Goal: Book appointment/travel/reservation

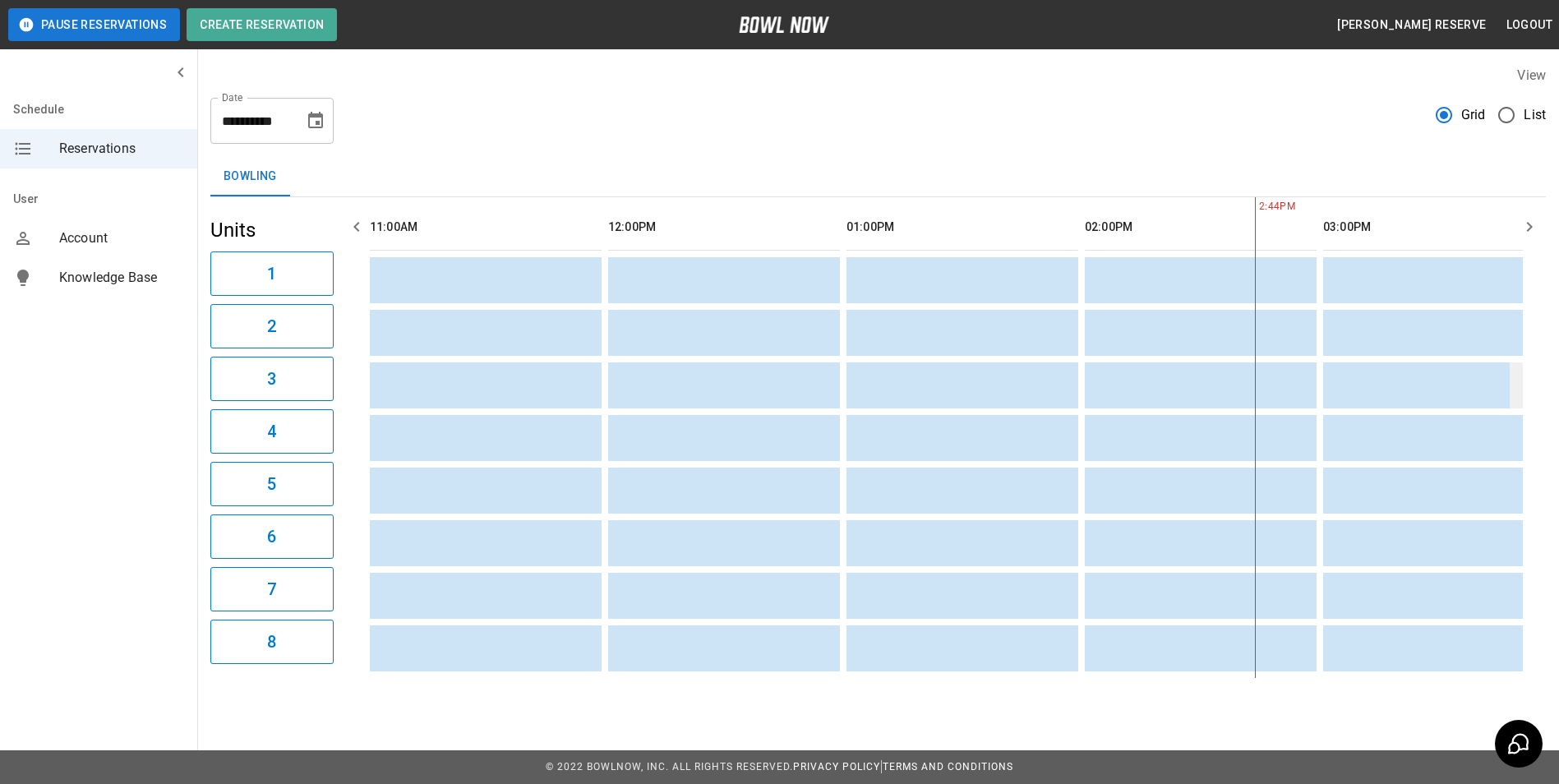
scroll to position [0, 715]
click at [324, 114] on icon "Choose date, selected date is Oct 10, 2025" at bounding box center [315, 121] width 20 height 20
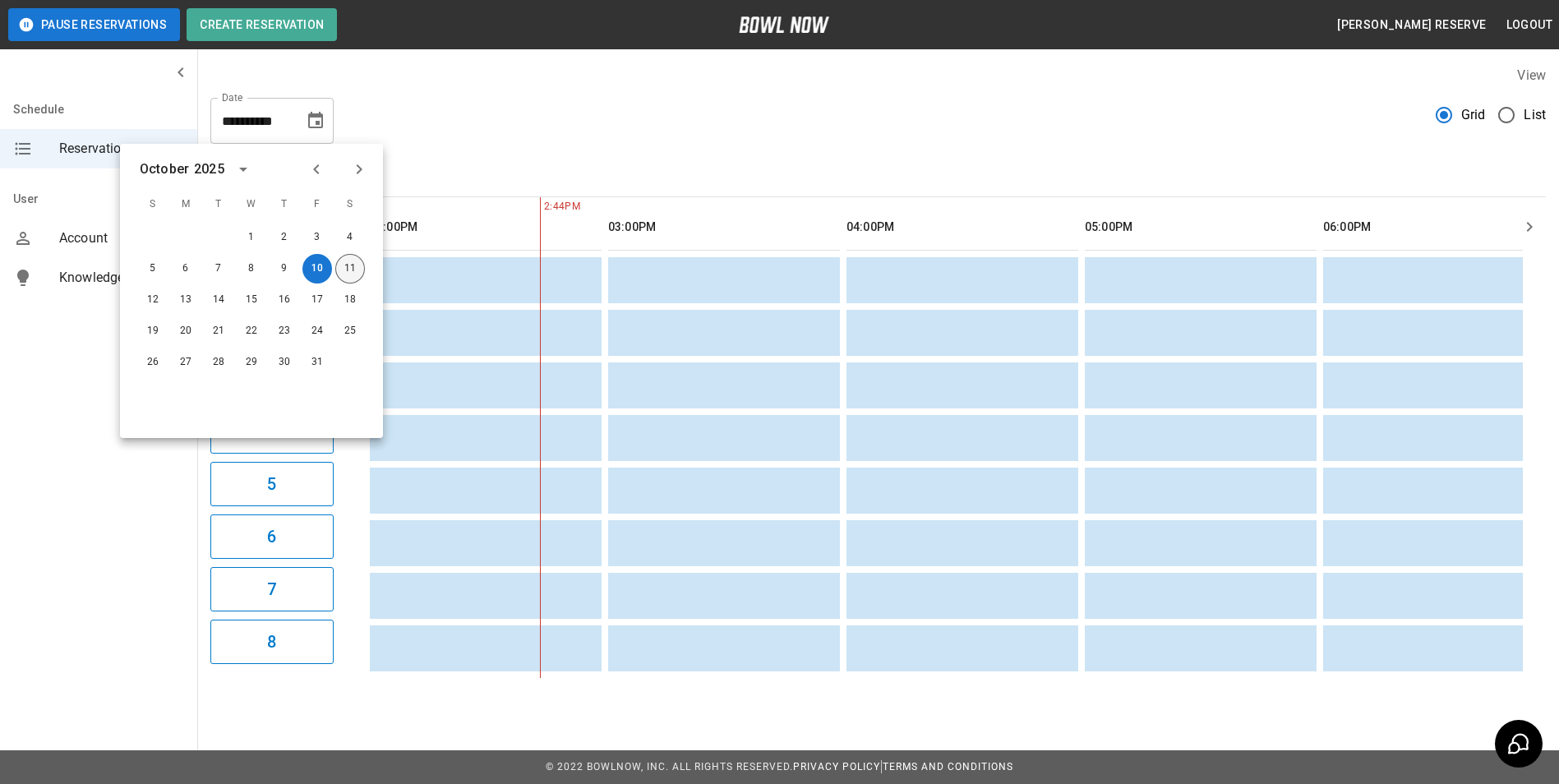
click at [346, 254] on button "11" at bounding box center [350, 268] width 30 height 30
type input "**********"
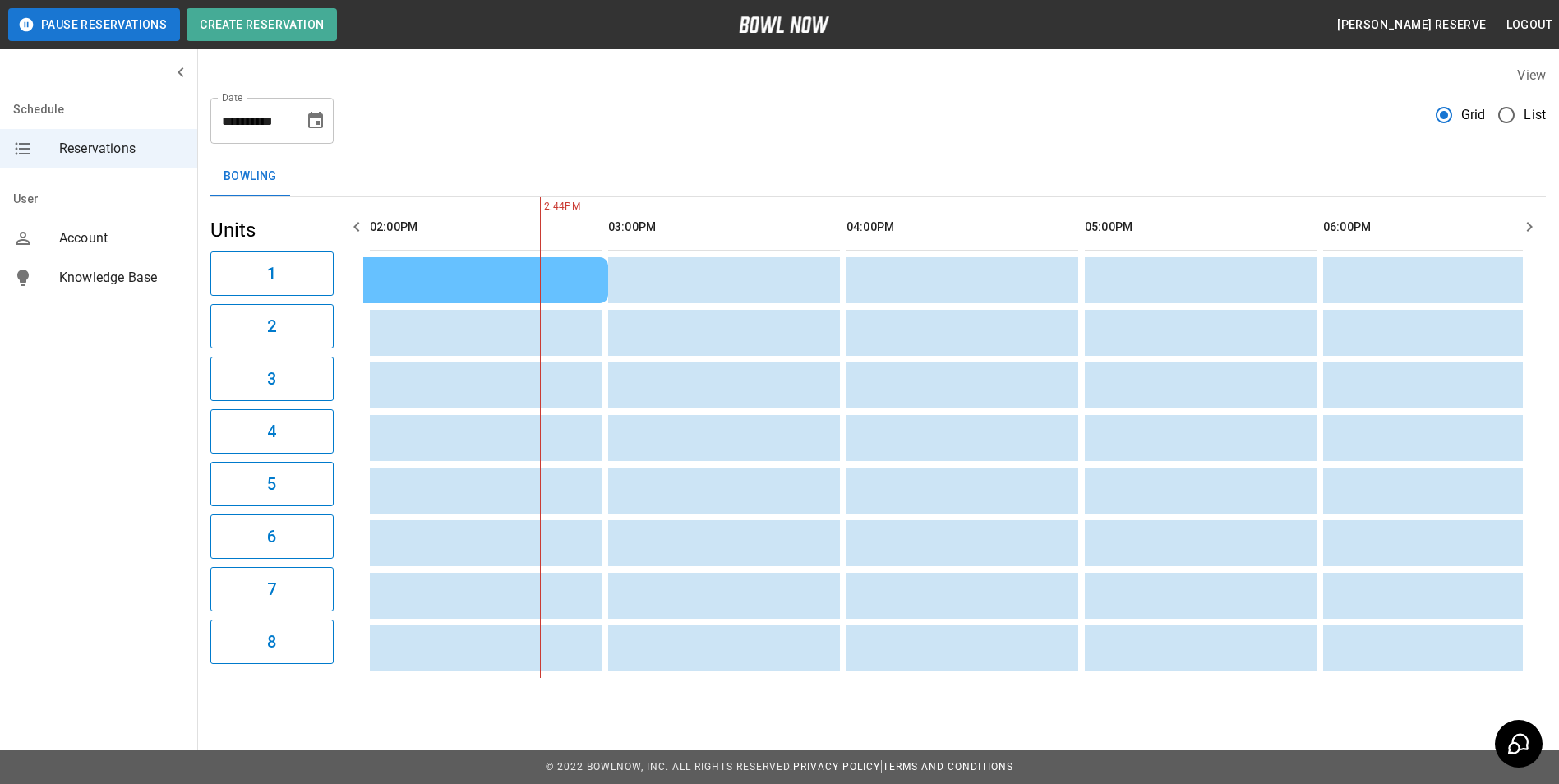
click at [546, 176] on div "Bowling" at bounding box center [878, 177] width 1336 height 40
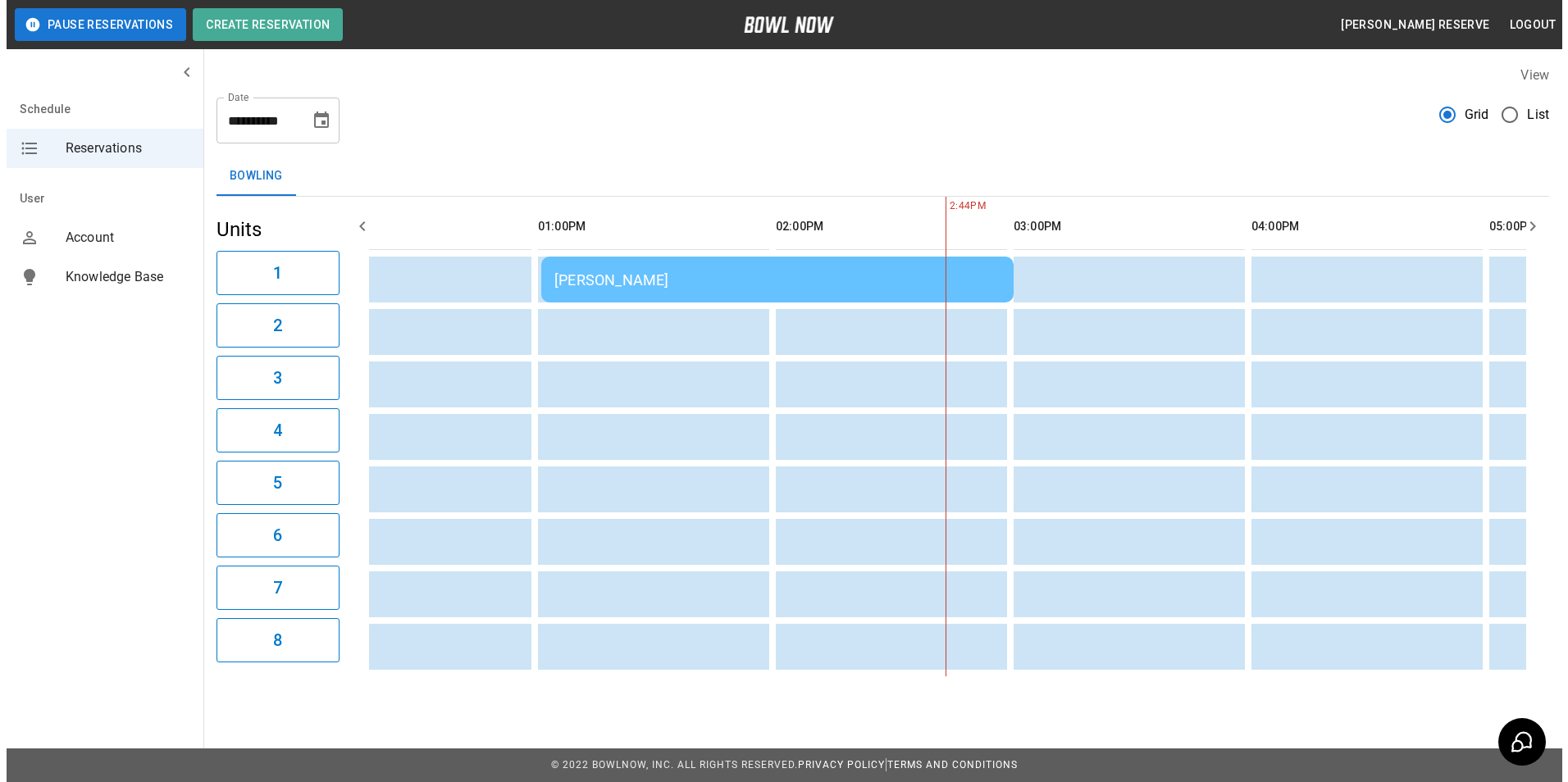
scroll to position [0, 316]
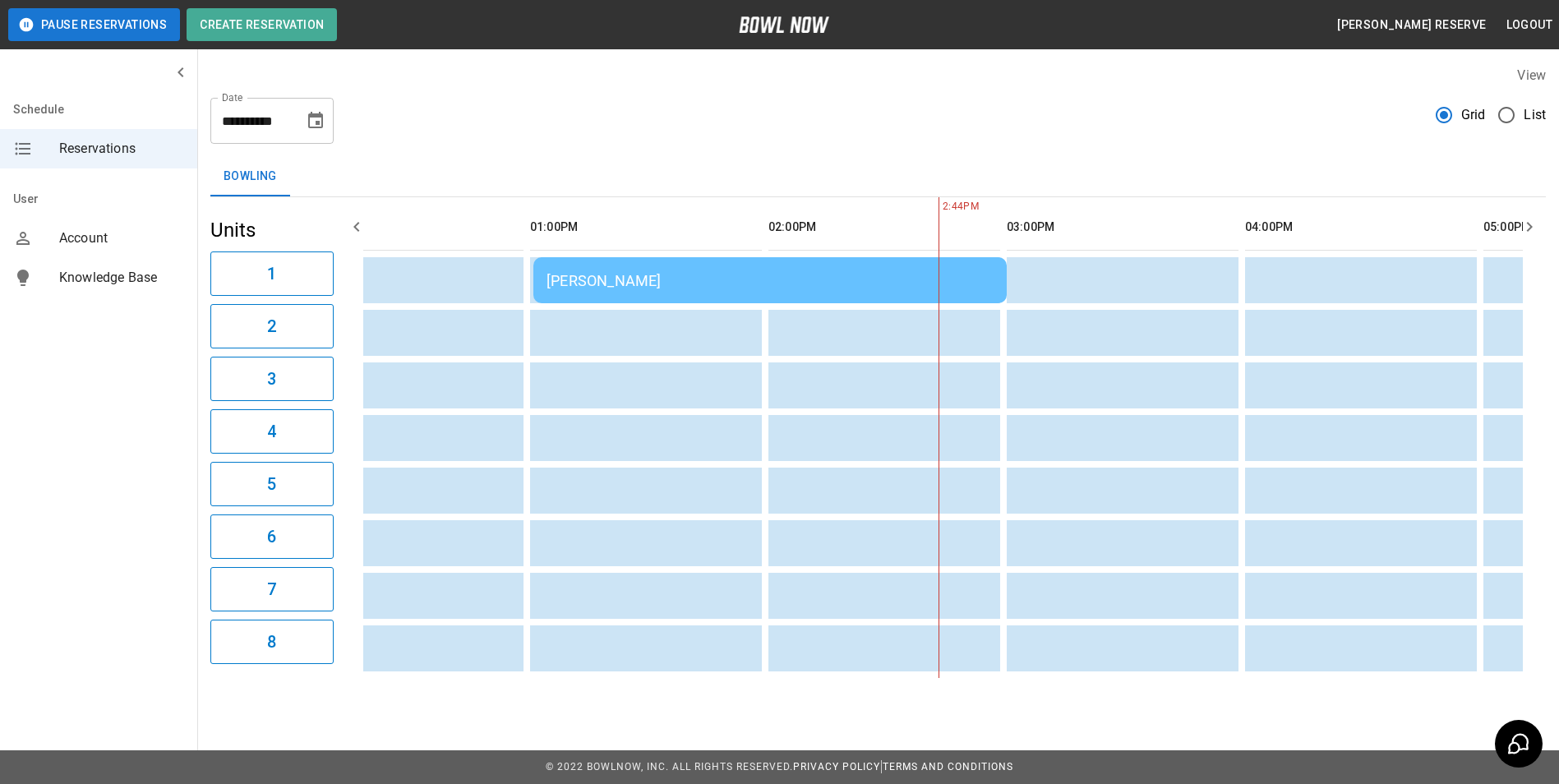
click at [621, 288] on td "[PERSON_NAME]" at bounding box center [770, 280] width 473 height 46
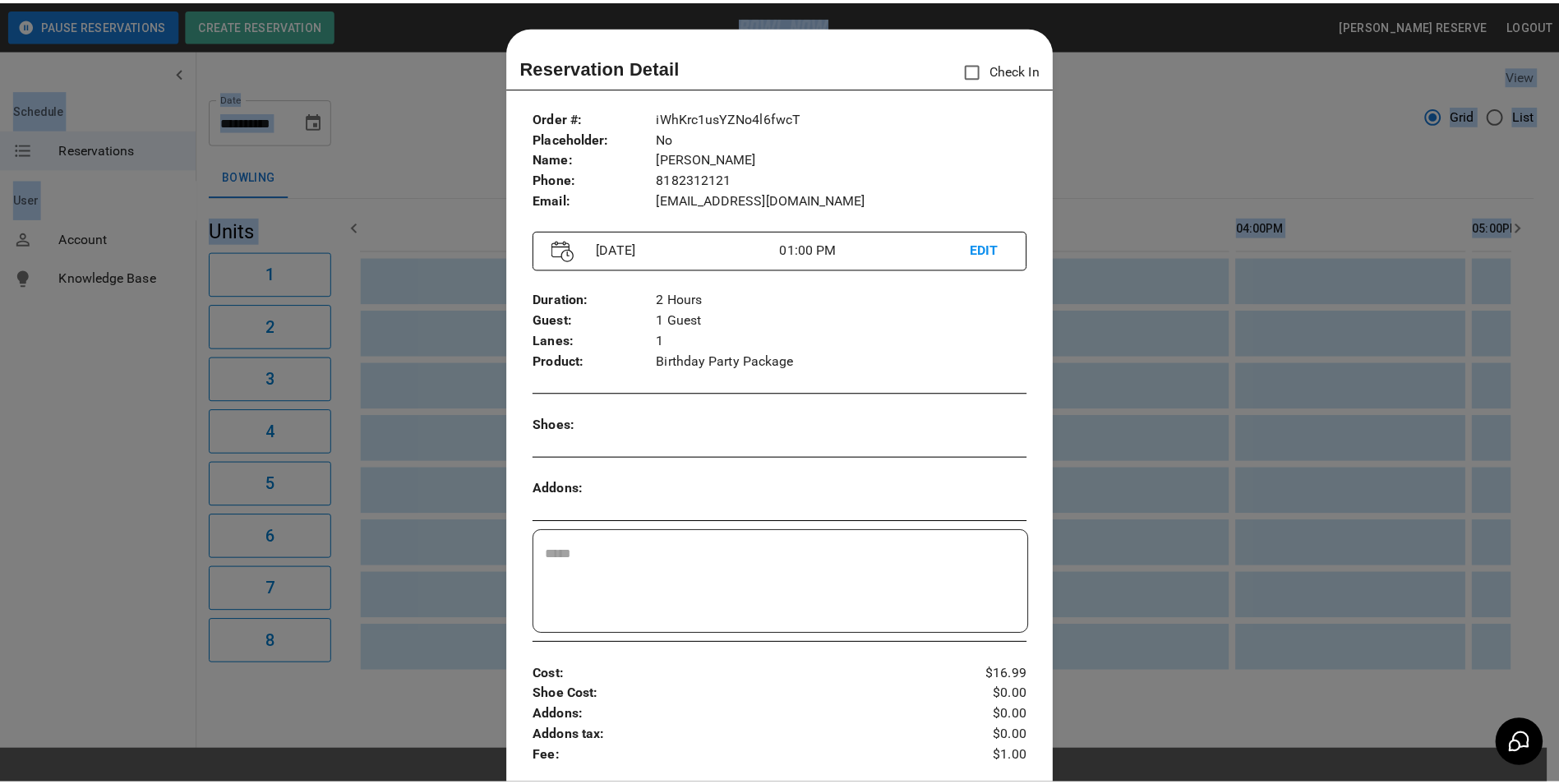
scroll to position [26, 0]
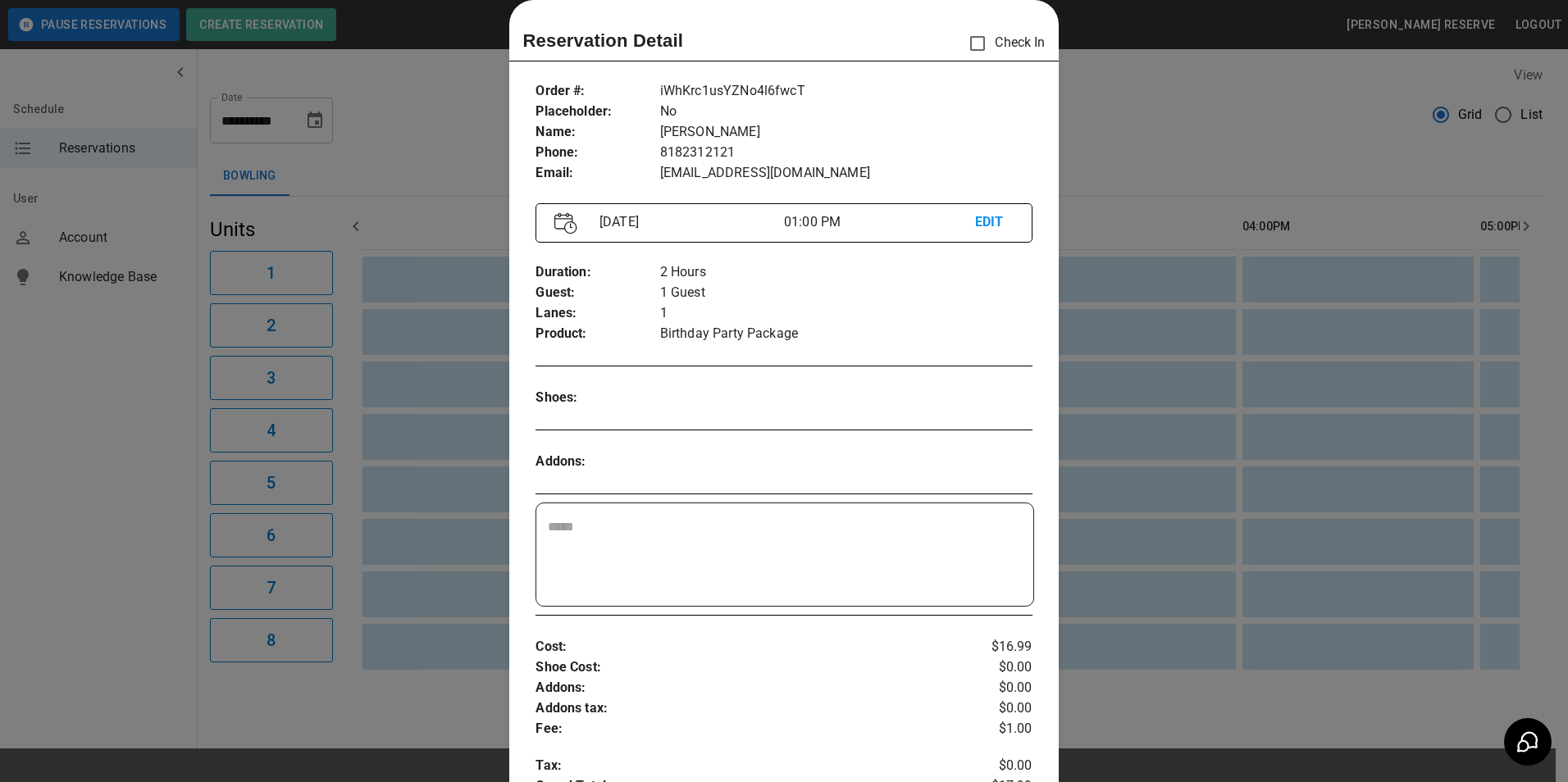
click at [1201, 179] on div at bounding box center [784, 391] width 1568 height 782
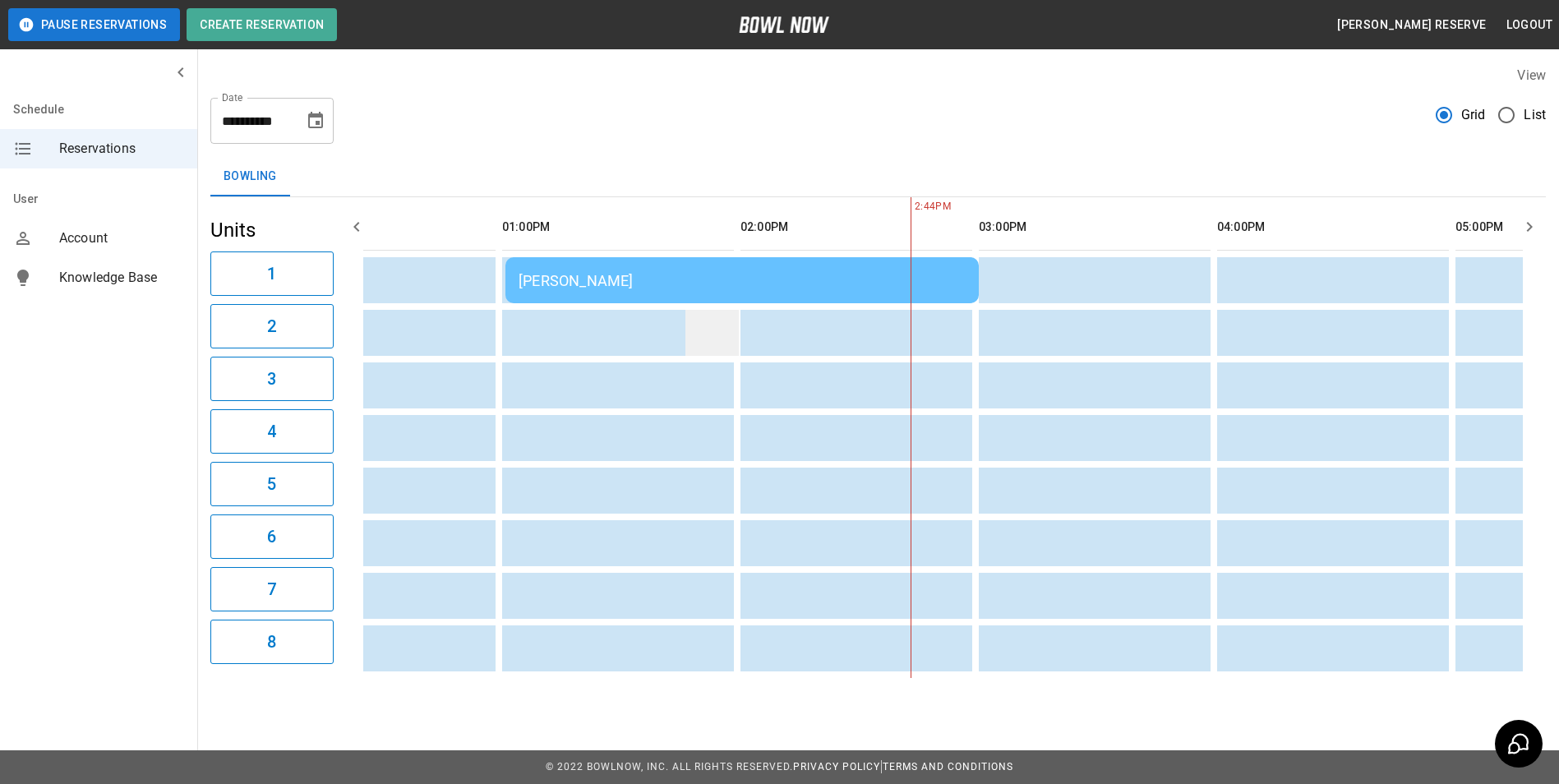
scroll to position [0, 0]
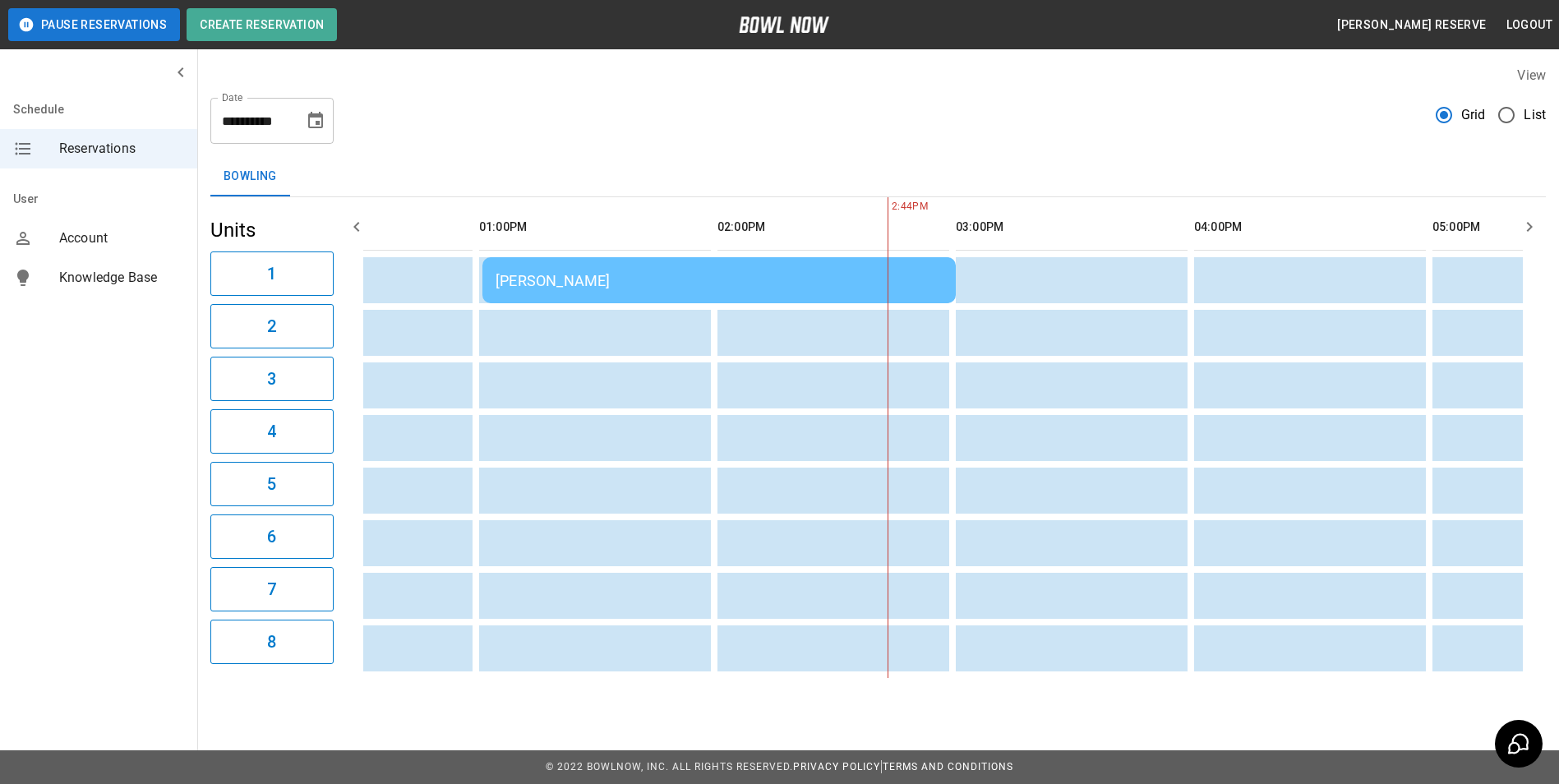
click at [650, 291] on td "[PERSON_NAME]" at bounding box center [719, 280] width 473 height 46
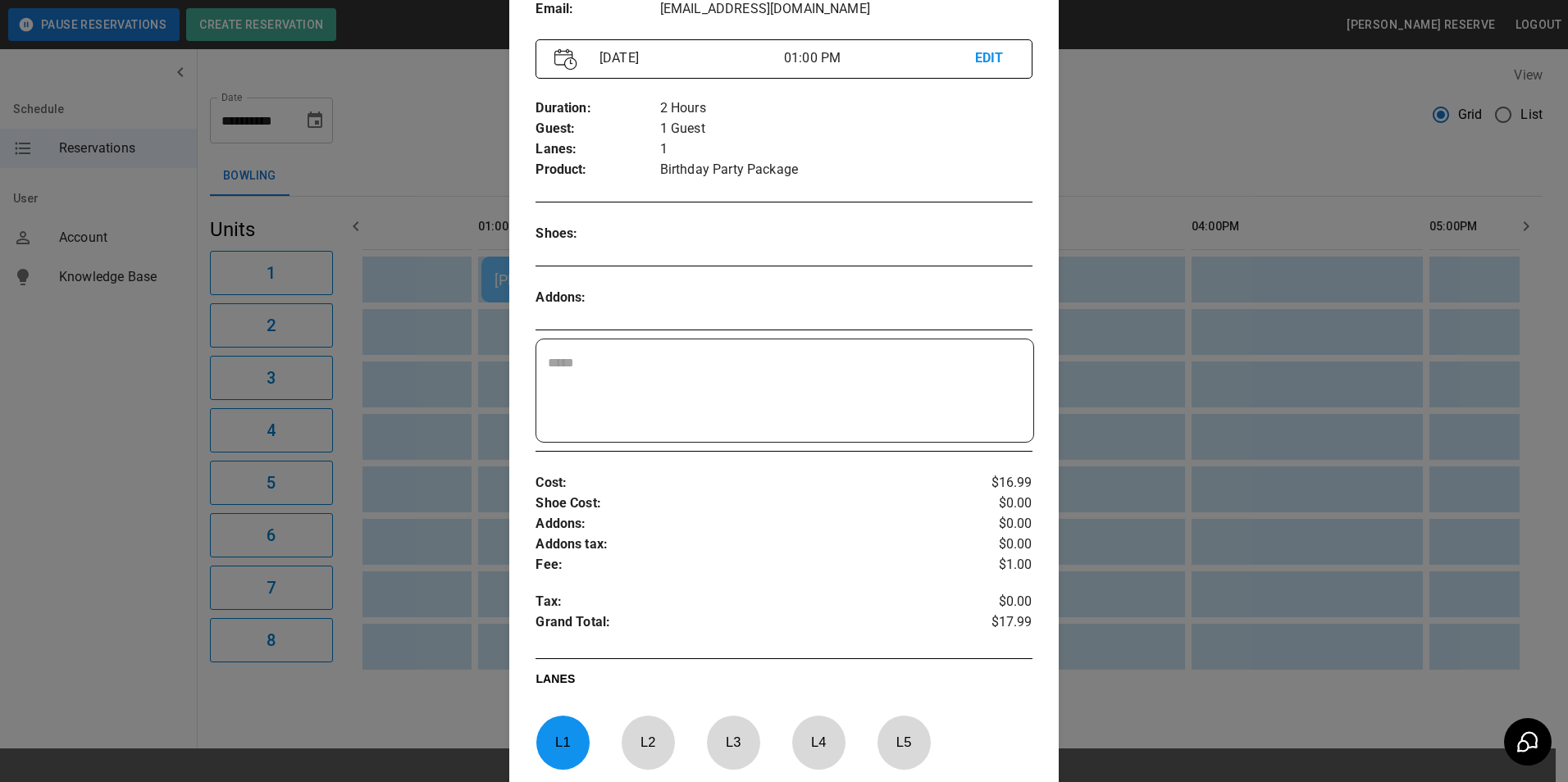
click at [1127, 560] on div at bounding box center [784, 391] width 1568 height 782
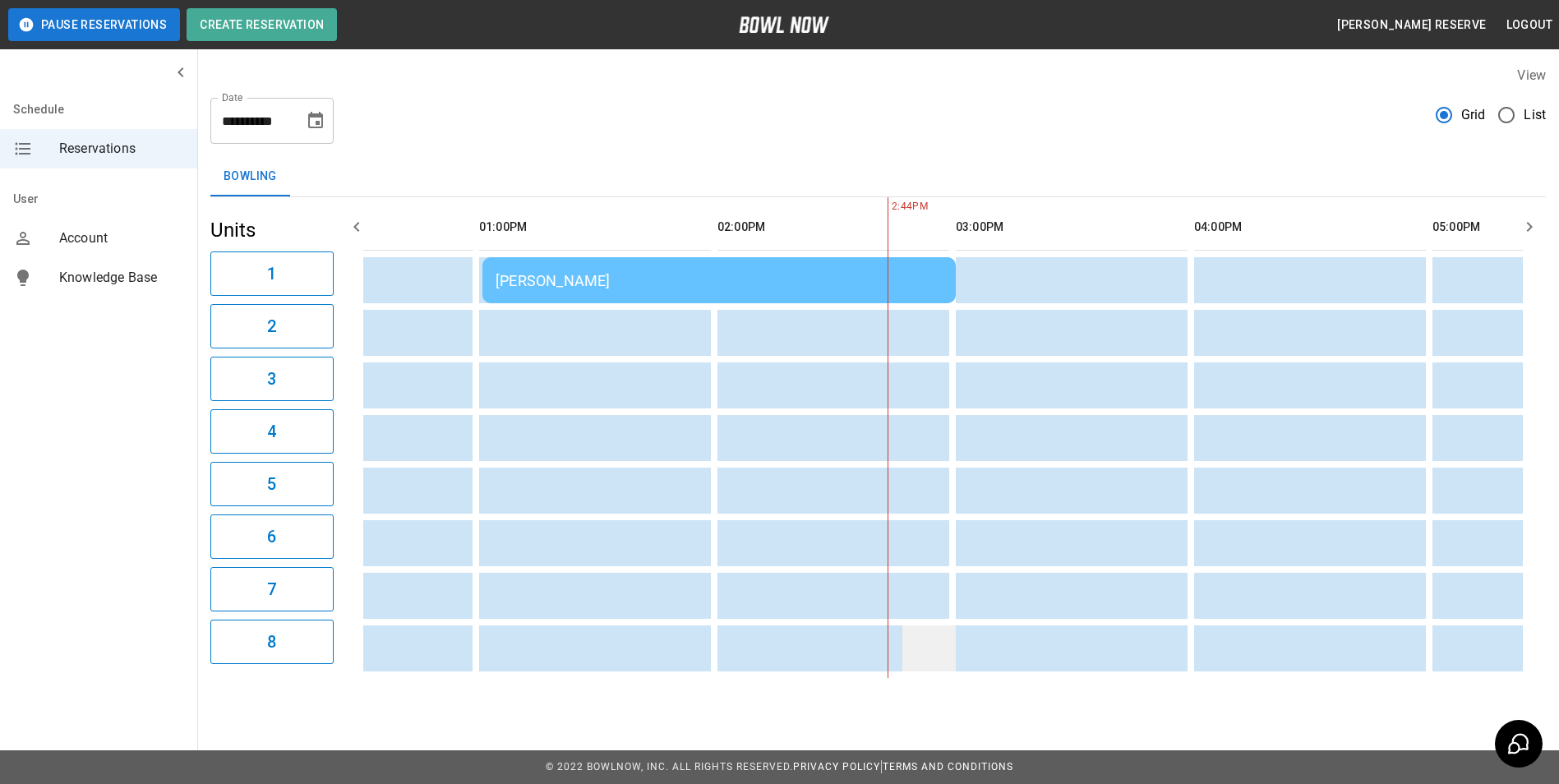
drag, startPoint x: 720, startPoint y: 668, endPoint x: 927, endPoint y: 662, distance: 207.1
click at [927, 662] on table "[PERSON_NAME] [PERSON_NAME]" at bounding box center [1558, 438] width 3126 height 480
